Goal: Task Accomplishment & Management: Manage account settings

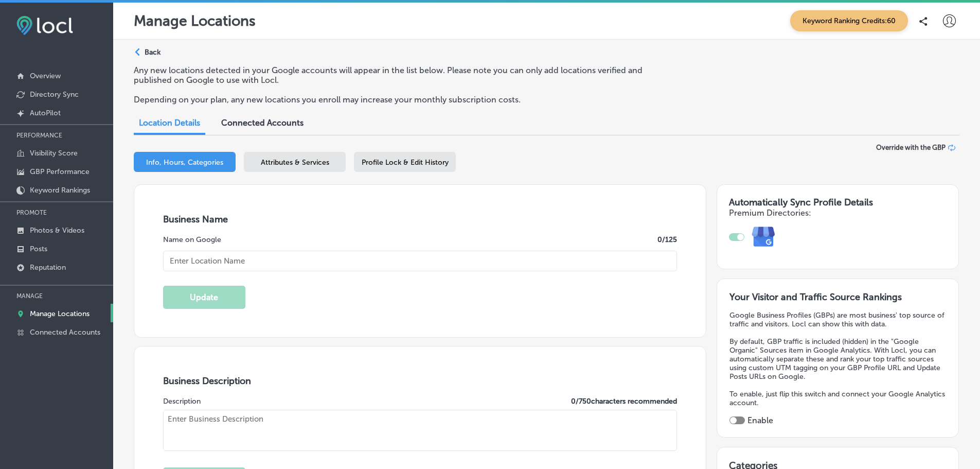
select select "US"
type input "River Pool and Sports Bar"
checkbox input "true"
type input "[STREET_ADDRESS]"
type input "[GEOGRAPHIC_DATA]"
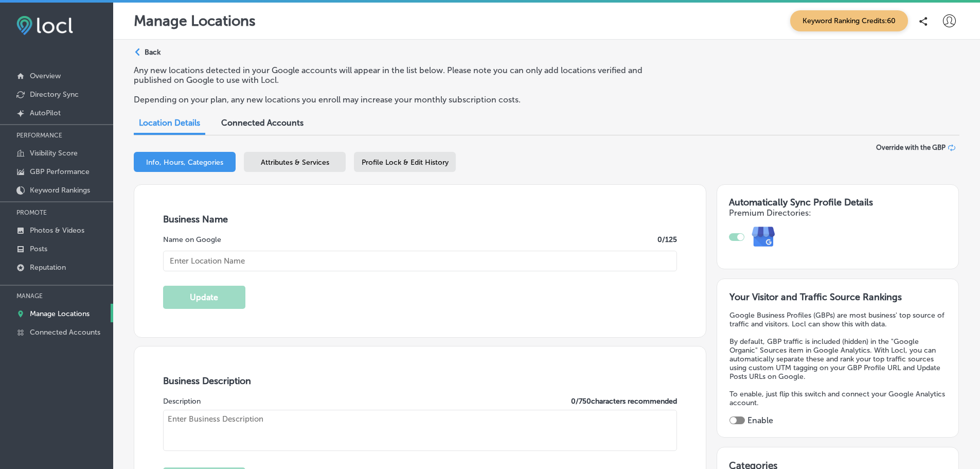
type input "97209-3819"
type input "US"
type input "[URL][DOMAIN_NAME]"
type input "[PHONE_NUMBER]"
type input "30"
